Goal: Task Accomplishment & Management: Manage account settings

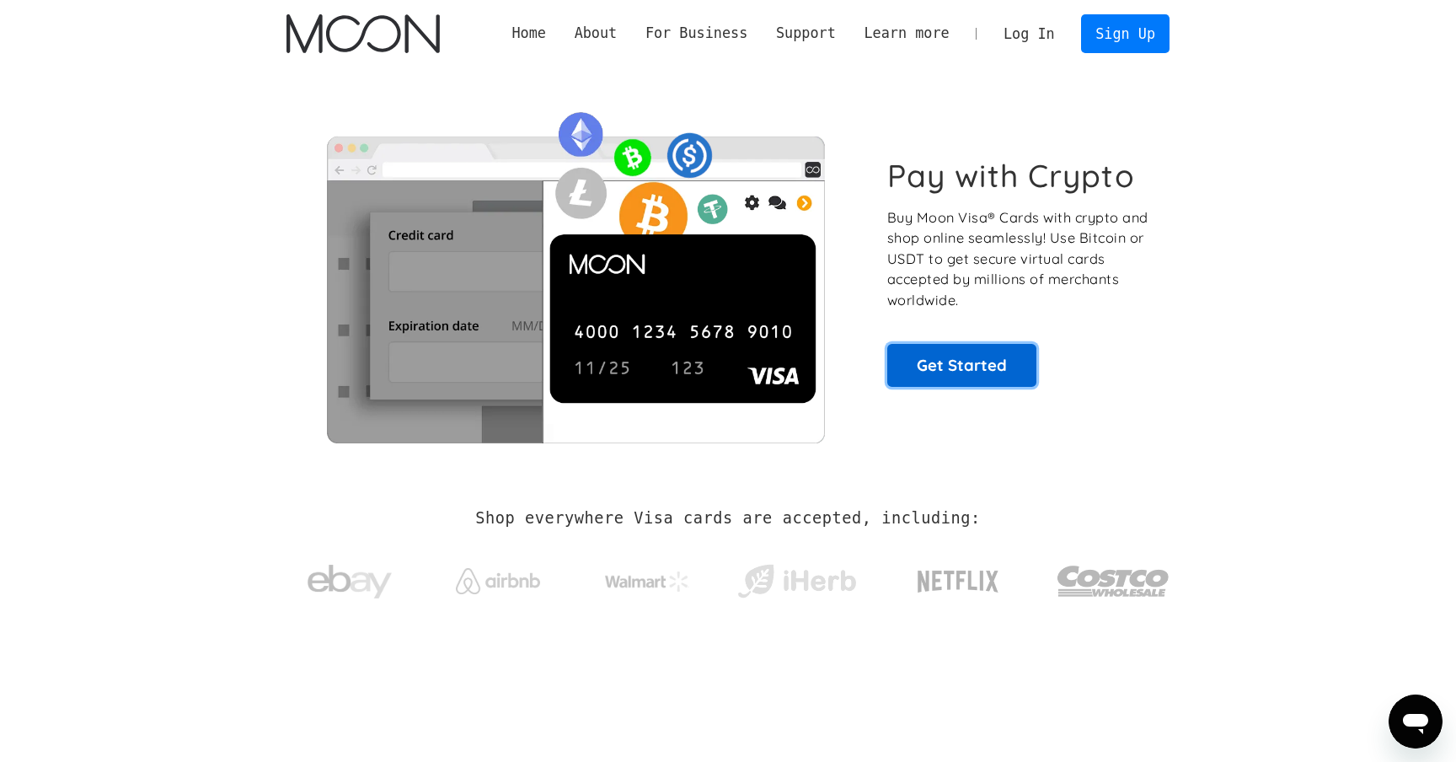
click at [913, 371] on link "Get Started" at bounding box center [961, 365] width 149 height 42
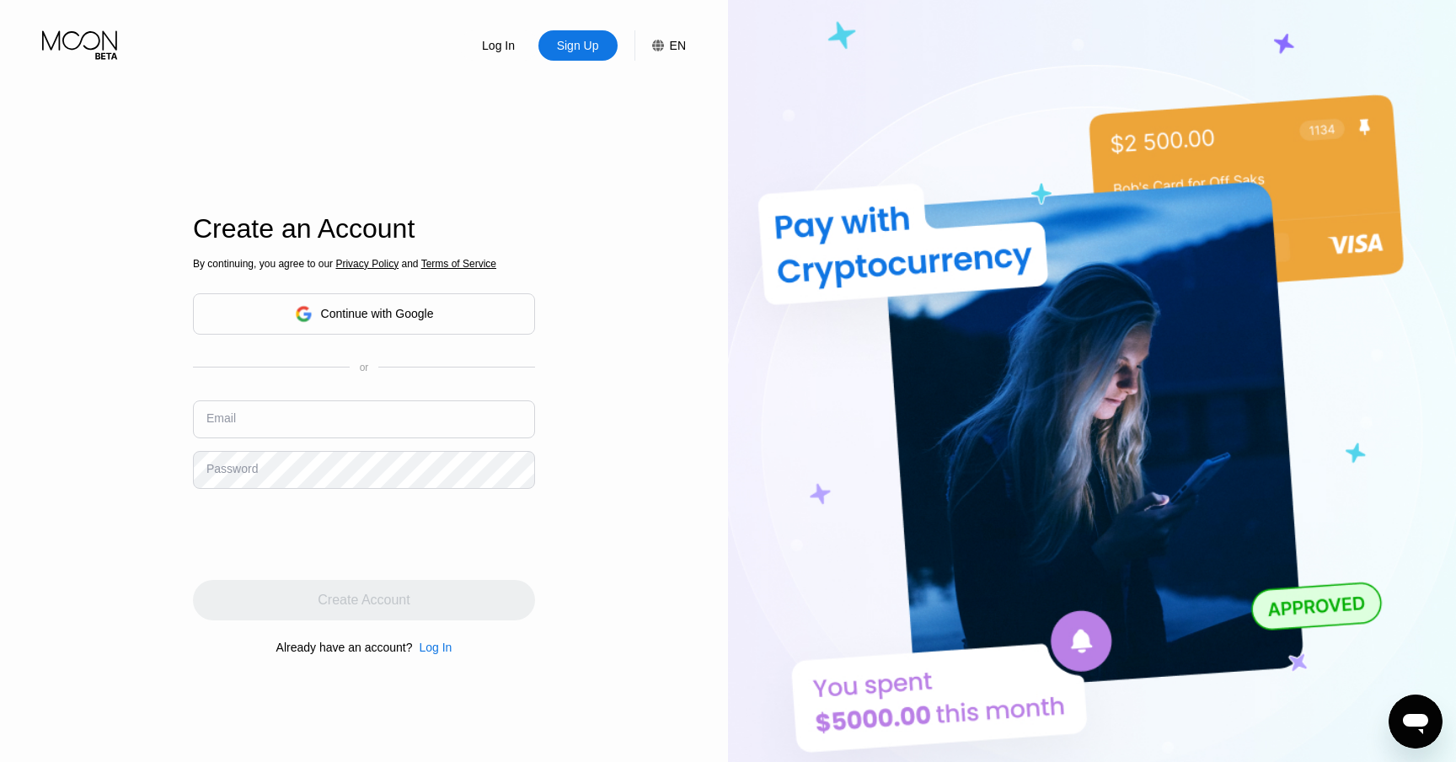
click at [388, 308] on div "Continue with Google" at bounding box center [377, 313] width 113 height 13
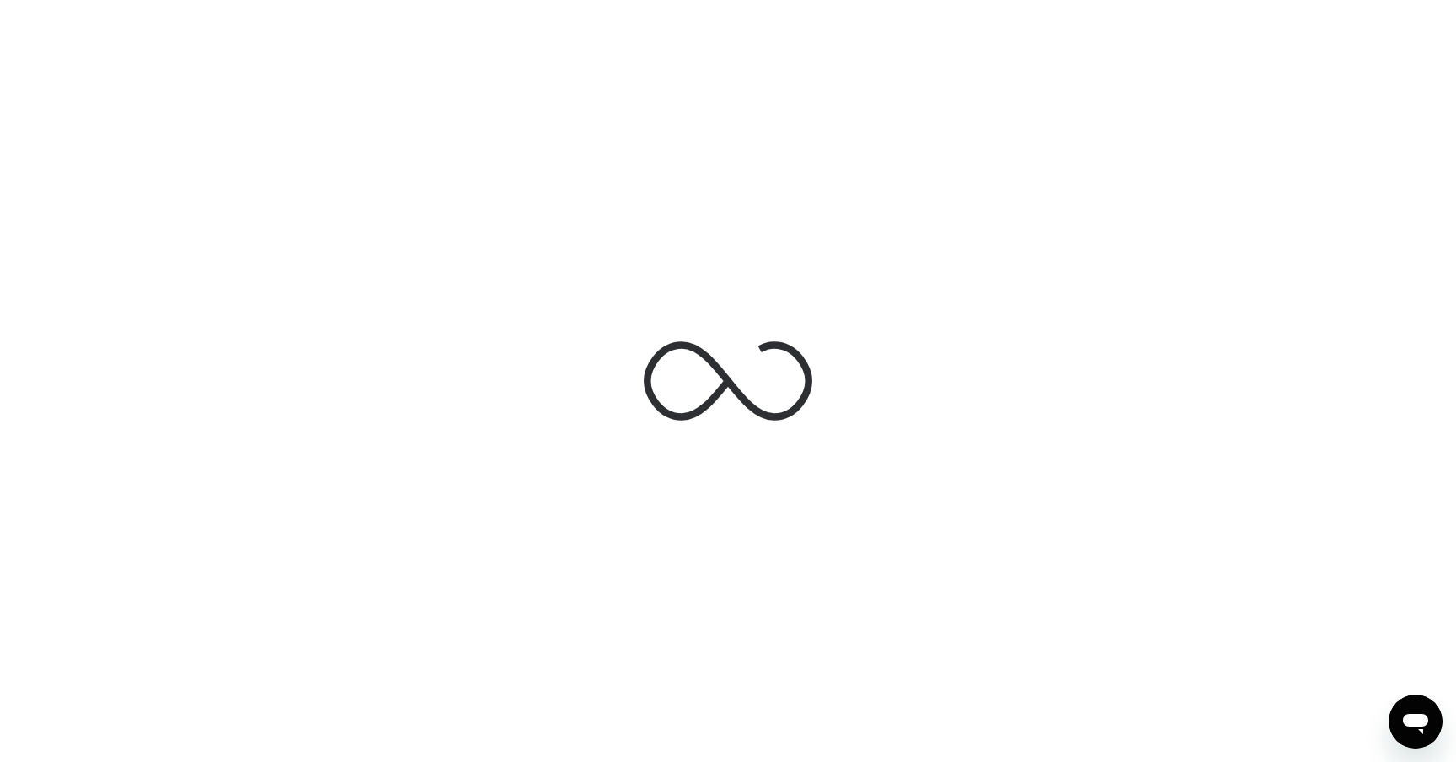
click at [375, 338] on div at bounding box center [728, 381] width 1456 height 762
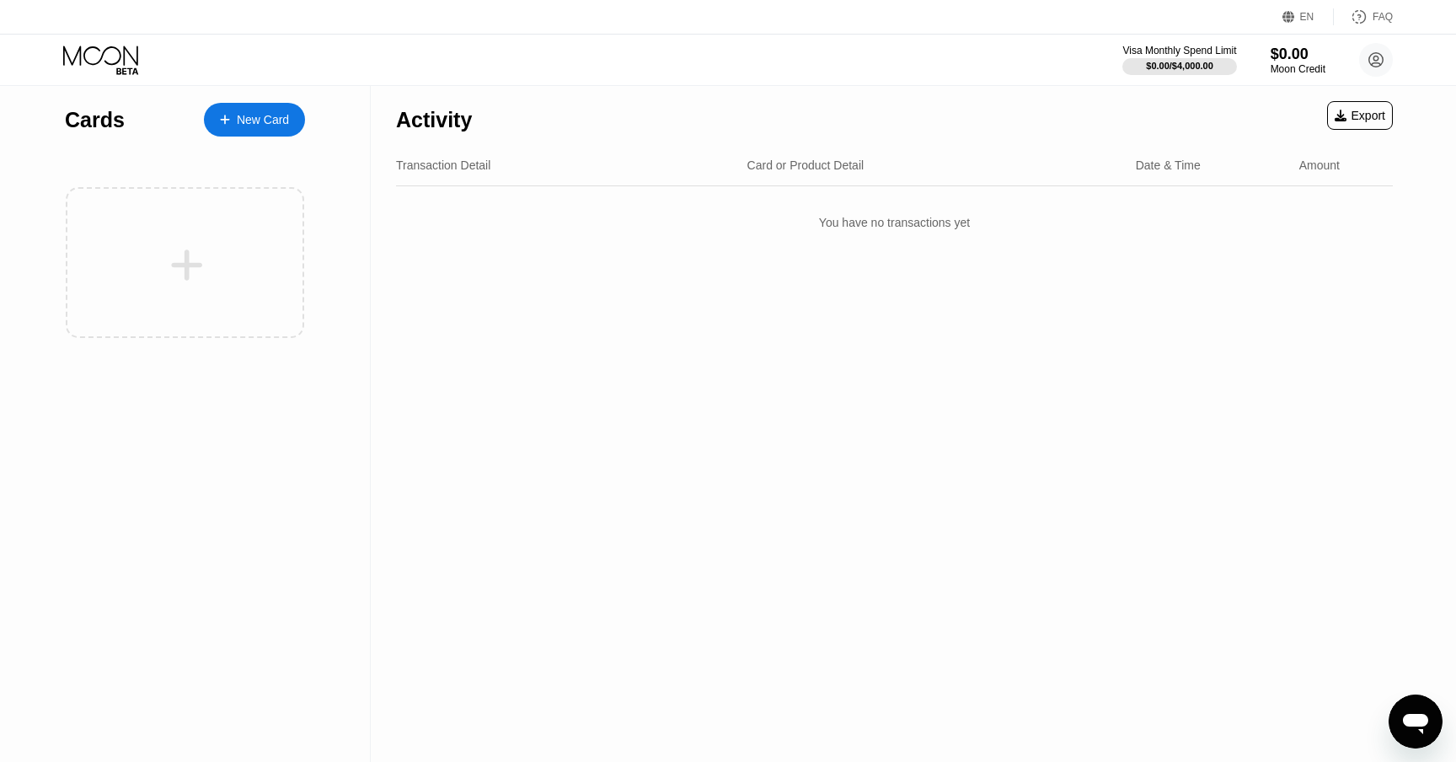
click at [110, 59] on icon at bounding box center [102, 59] width 78 height 29
click at [1435, 3] on div "EN Language Select an item Save FAQ" at bounding box center [728, 17] width 1456 height 35
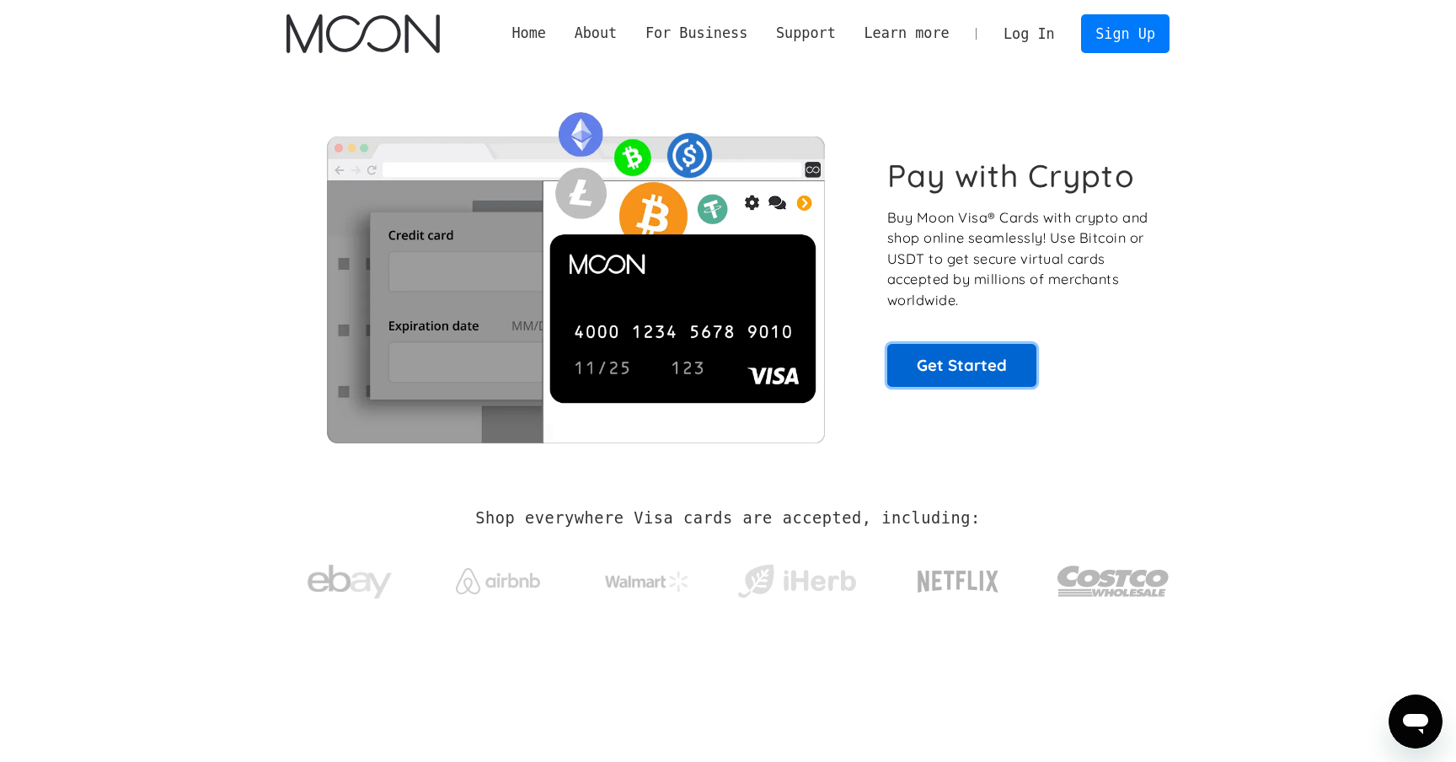
click at [963, 353] on link "Get Started" at bounding box center [961, 365] width 149 height 42
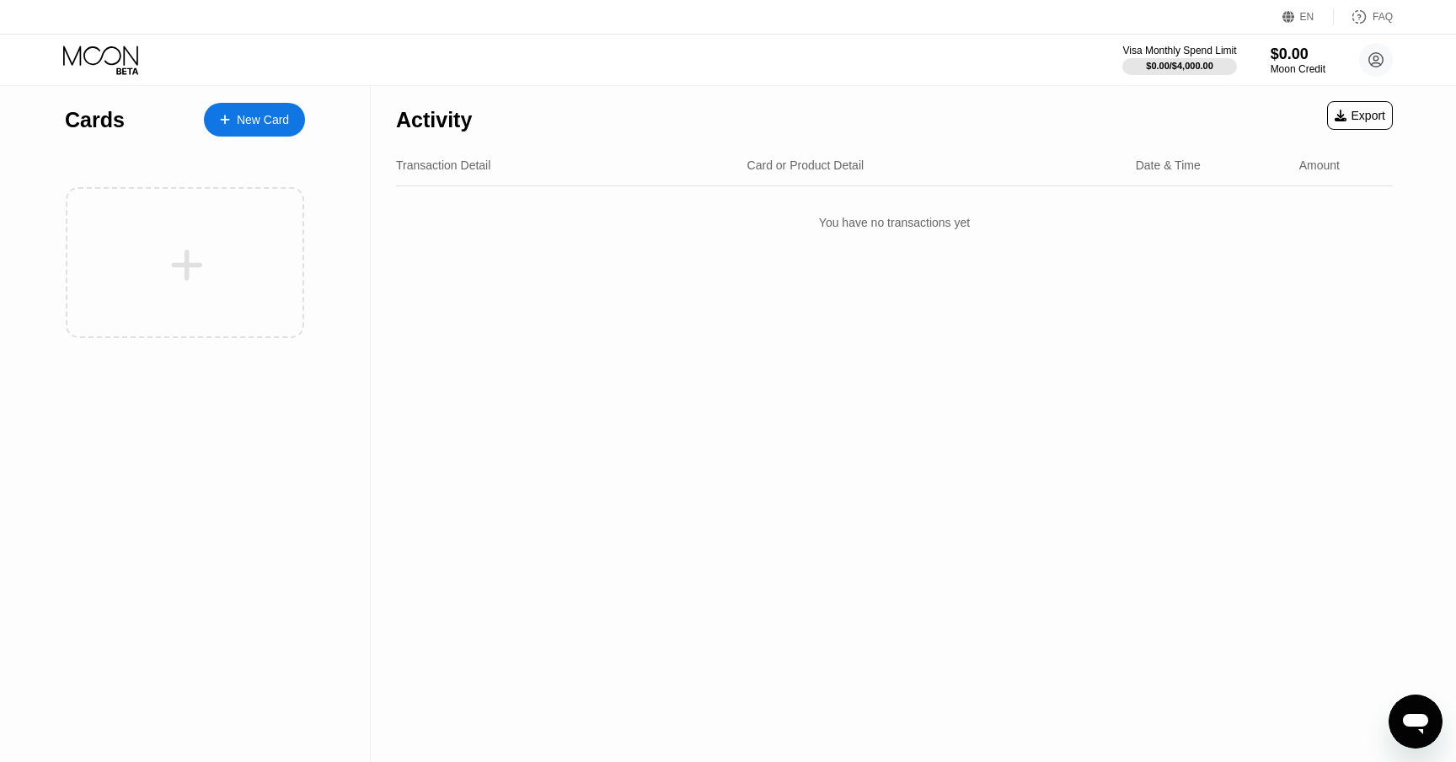
click at [115, 61] on icon at bounding box center [102, 59] width 78 height 29
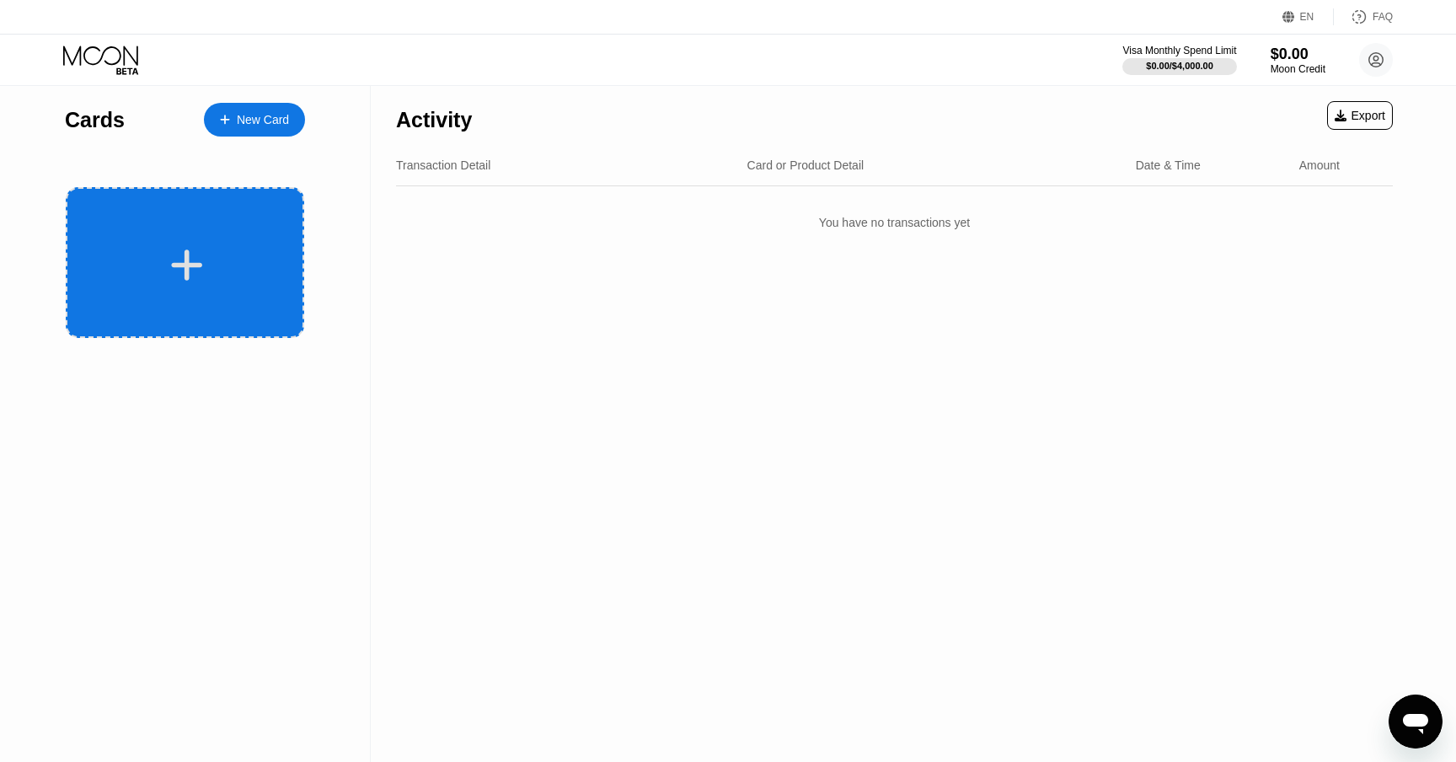
click at [193, 259] on icon at bounding box center [186, 265] width 33 height 38
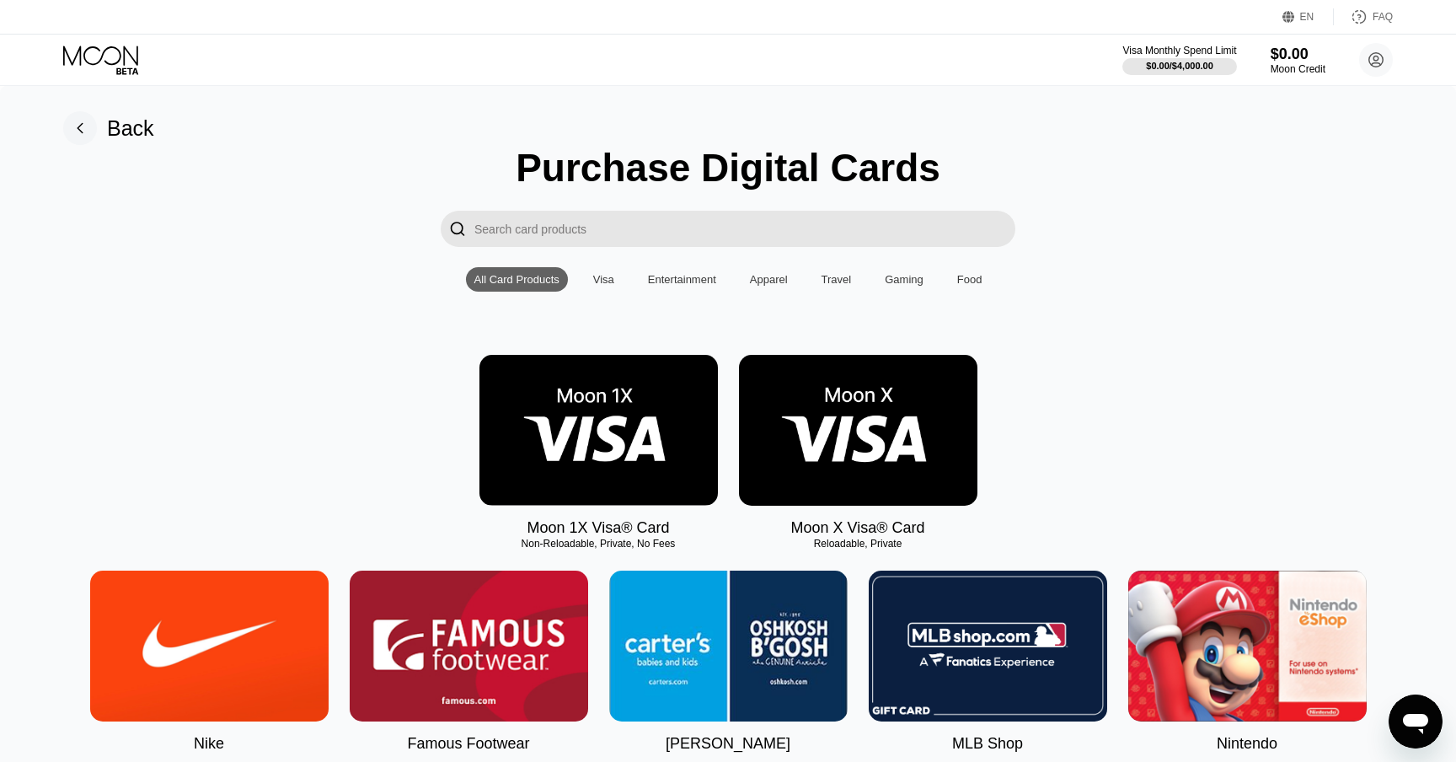
click at [683, 233] on input "Search card products" at bounding box center [744, 229] width 541 height 36
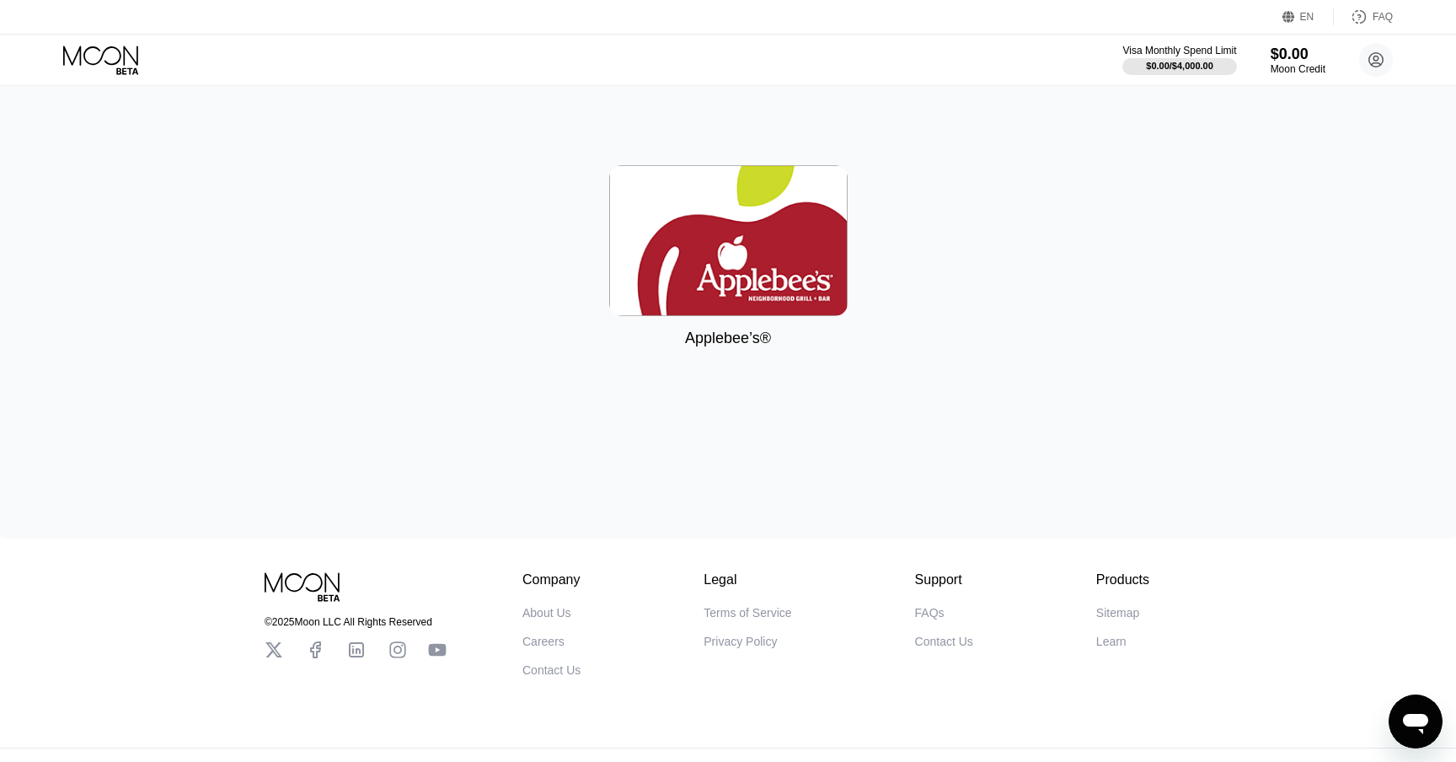
type input "apple"
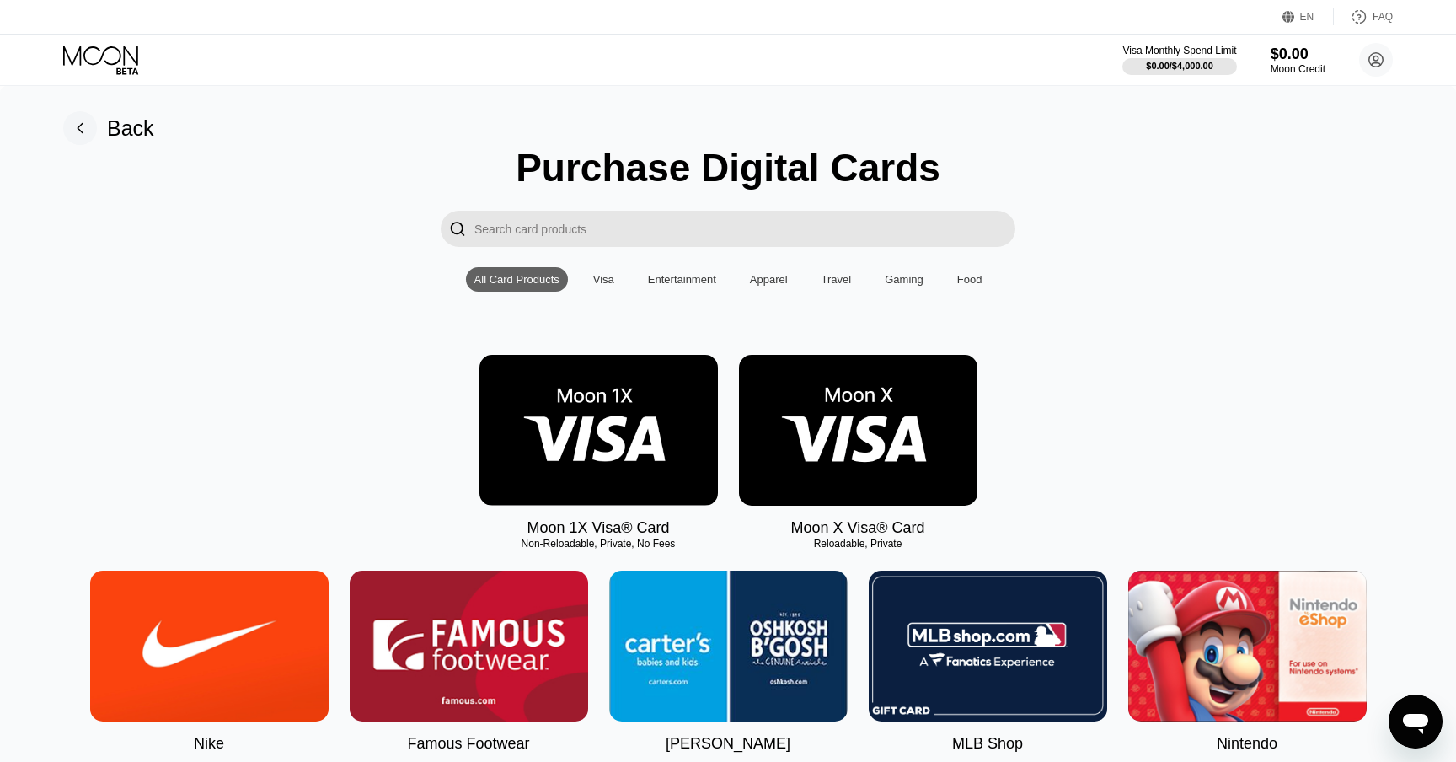
click at [829, 436] on img at bounding box center [858, 430] width 238 height 151
click at [728, 224] on input "Search card products" at bounding box center [744, 229] width 541 height 36
